Goal: Check status: Check status

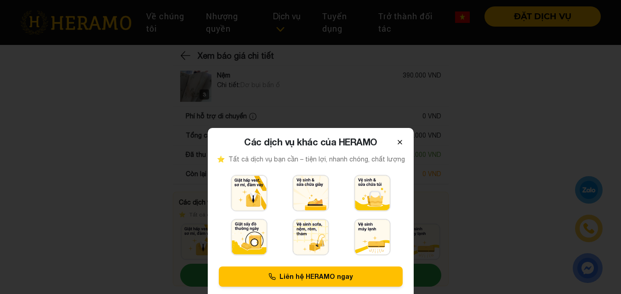
click at [398, 143] on icon at bounding box center [399, 142] width 7 height 7
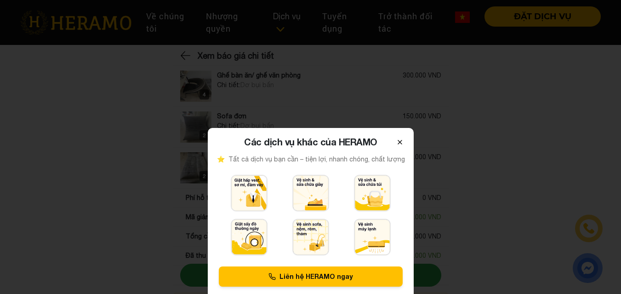
click at [398, 146] on icon at bounding box center [399, 142] width 7 height 7
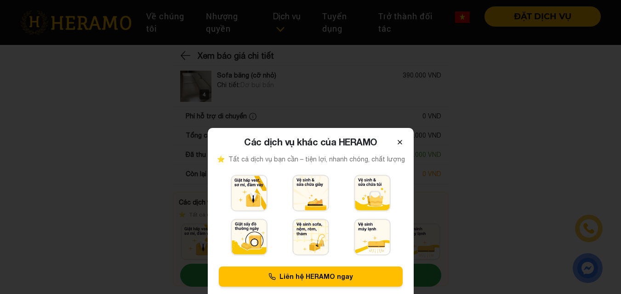
click at [398, 142] on icon at bounding box center [399, 142] width 7 height 7
click at [401, 142] on icon at bounding box center [399, 142] width 7 height 7
